Goal: Find specific page/section

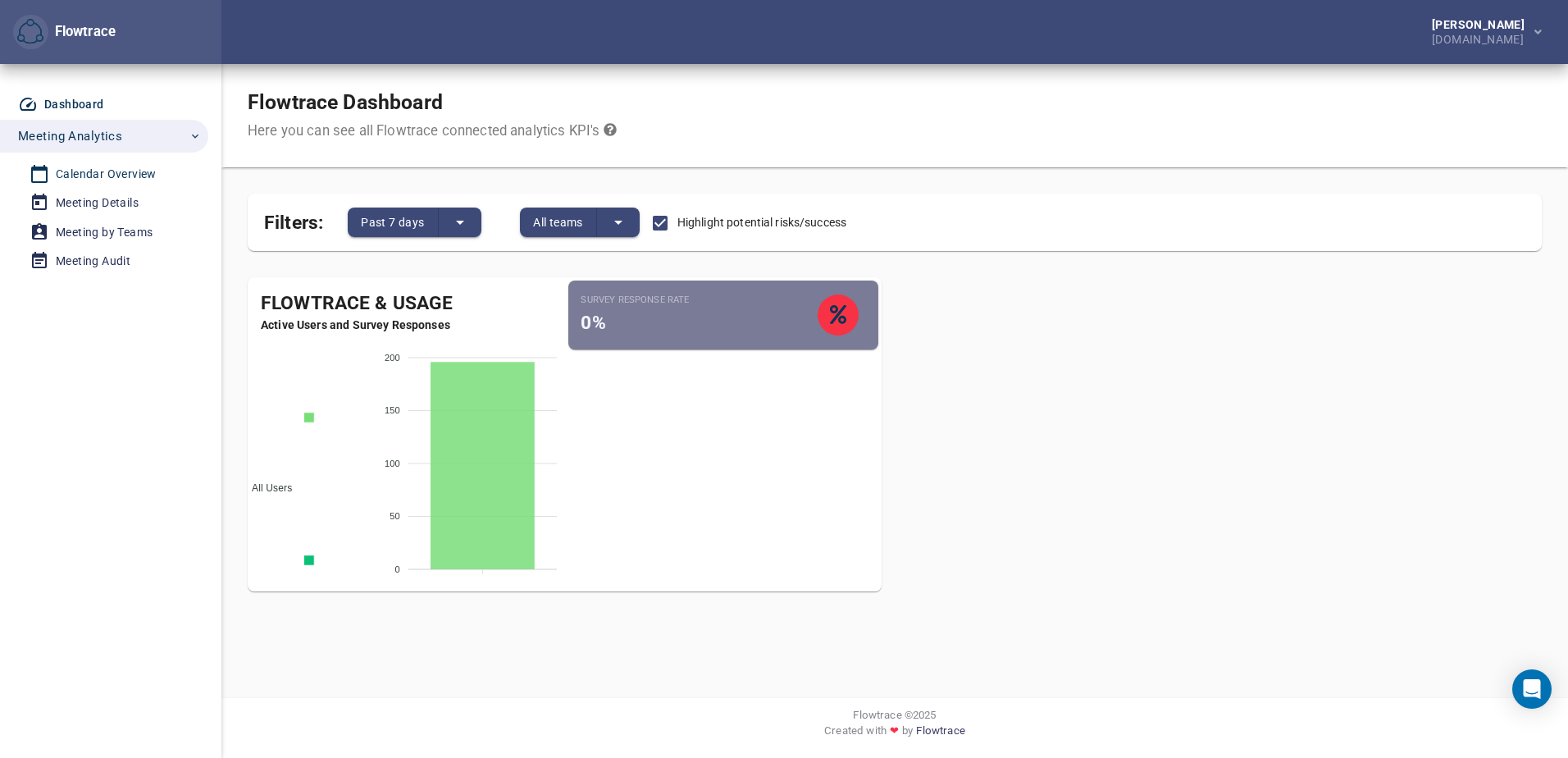
click at [124, 164] on div "Calendar Overview" at bounding box center [106, 174] width 101 height 20
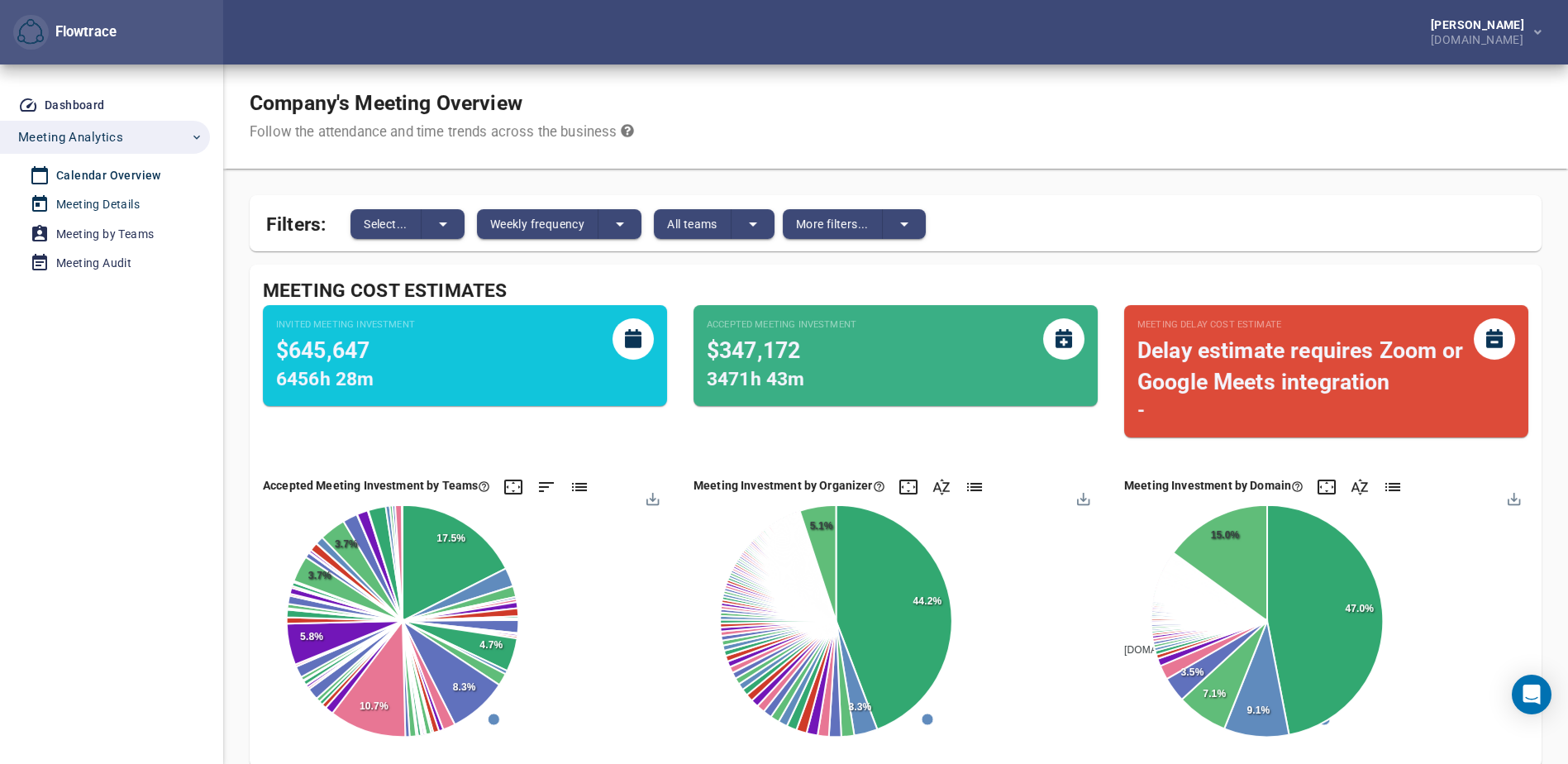
click at [102, 203] on div "Meeting Details" at bounding box center [98, 204] width 83 height 20
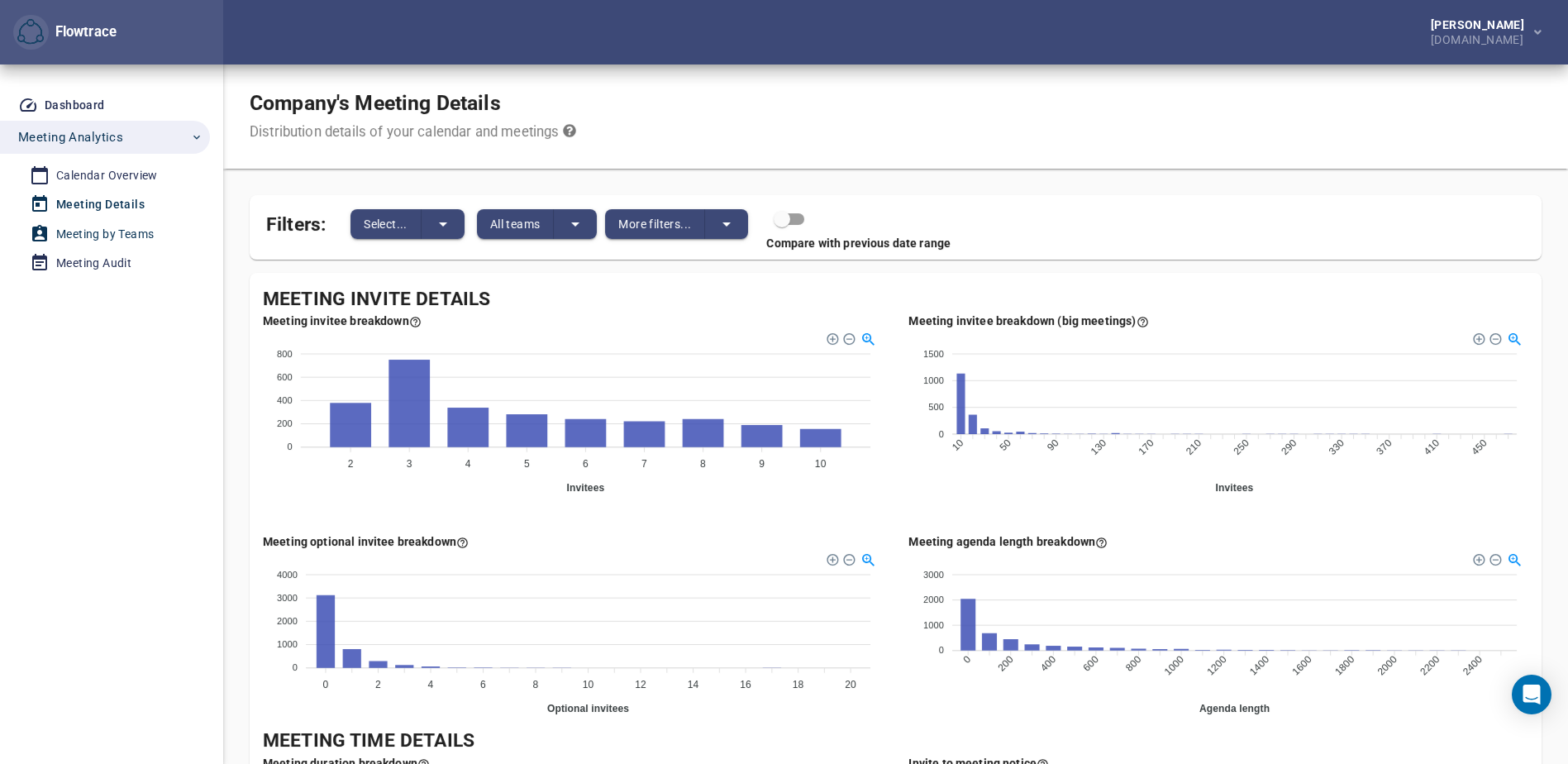
click at [94, 237] on div "Meeting by Teams" at bounding box center [105, 234] width 98 height 20
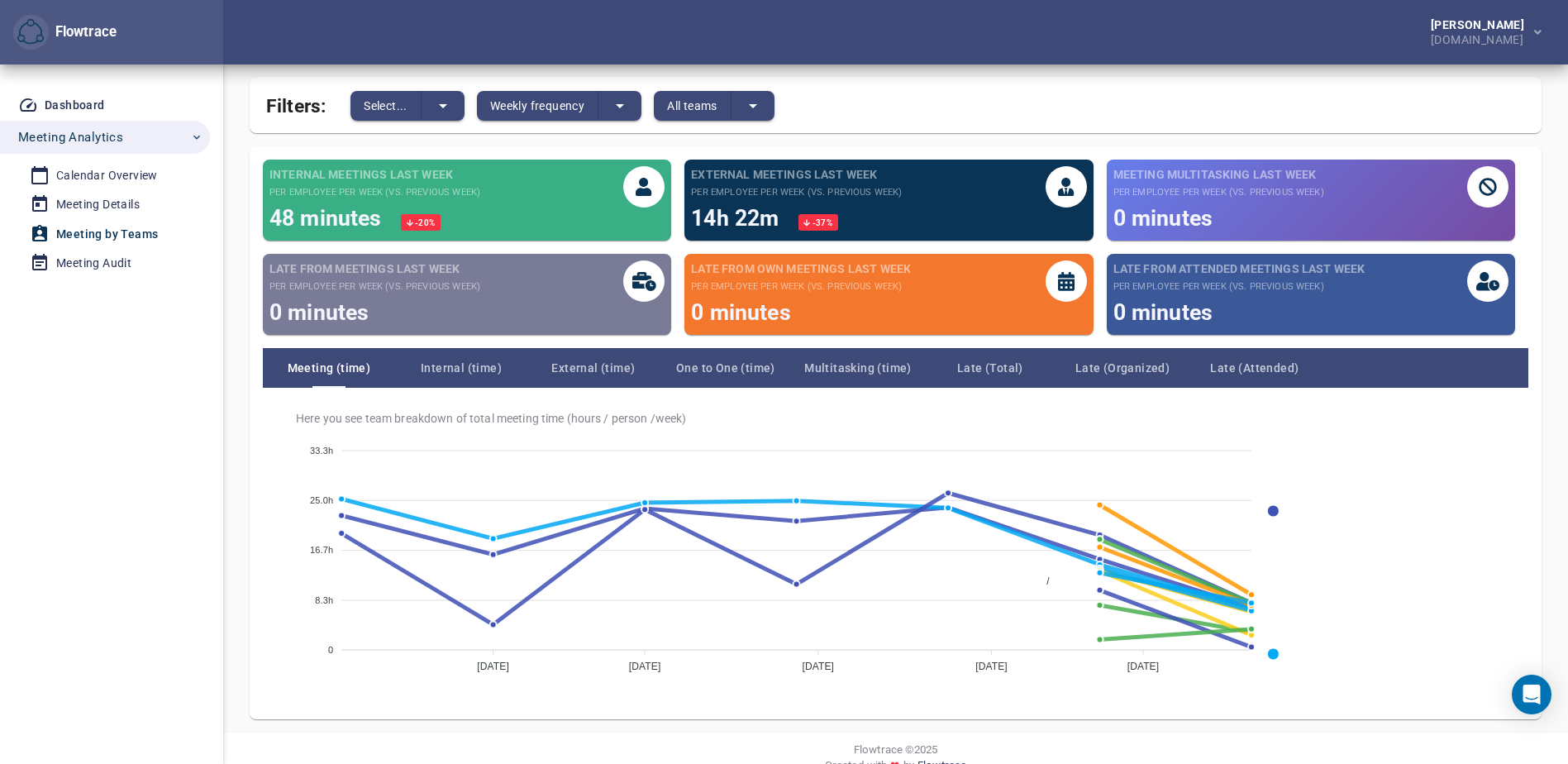
scroll to position [147, 0]
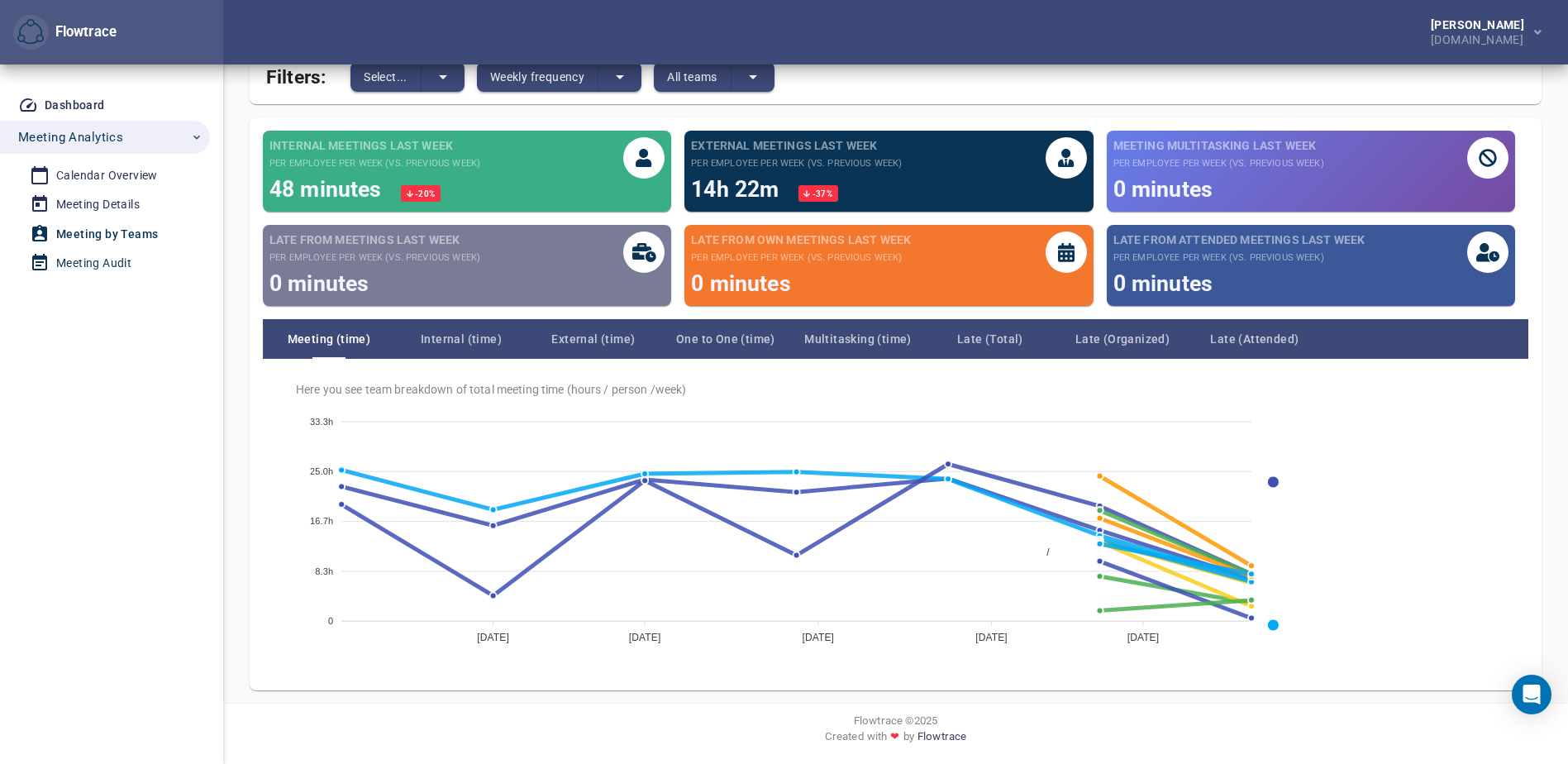
click at [80, 264] on div "Meeting Audit" at bounding box center [93, 262] width 75 height 20
